Goal: Navigation & Orientation: Find specific page/section

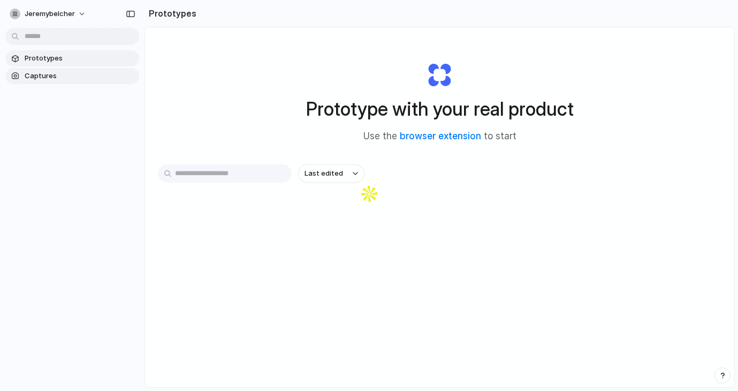
click at [24, 74] on link "Captures" at bounding box center [72, 76] width 134 height 16
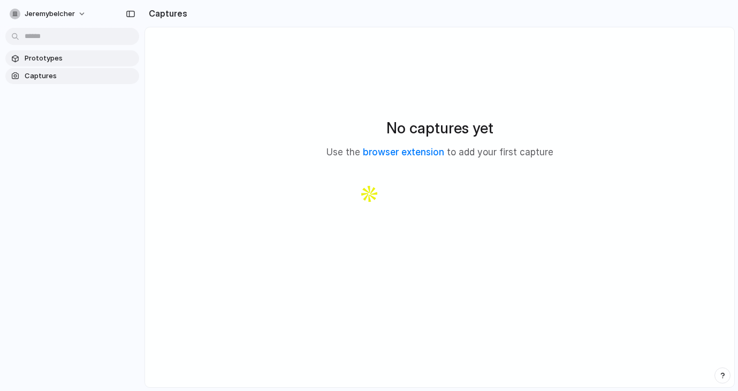
click at [51, 60] on span "Prototypes" at bounding box center [80, 58] width 110 height 11
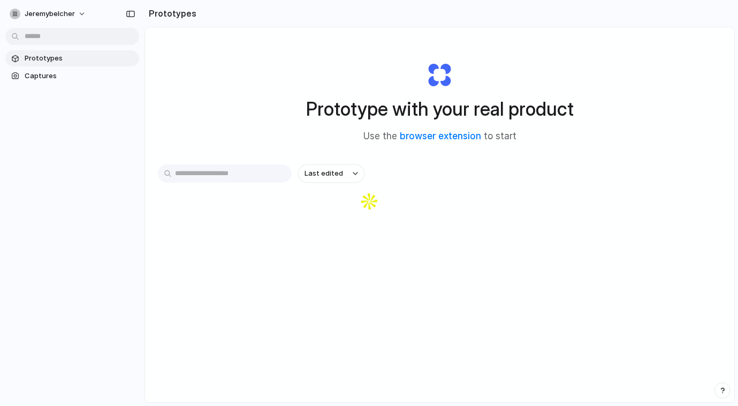
click at [252, 66] on div "Prototype with your real product Use the browser extension to start" at bounding box center [440, 98] width 428 height 116
click at [135, 14] on button "button" at bounding box center [130, 13] width 17 height 17
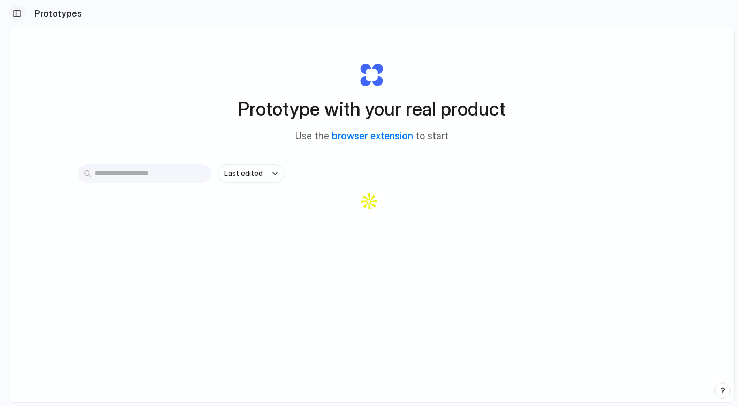
click at [17, 15] on div "button" at bounding box center [17, 13] width 10 height 7
